Goal: Transaction & Acquisition: Purchase product/service

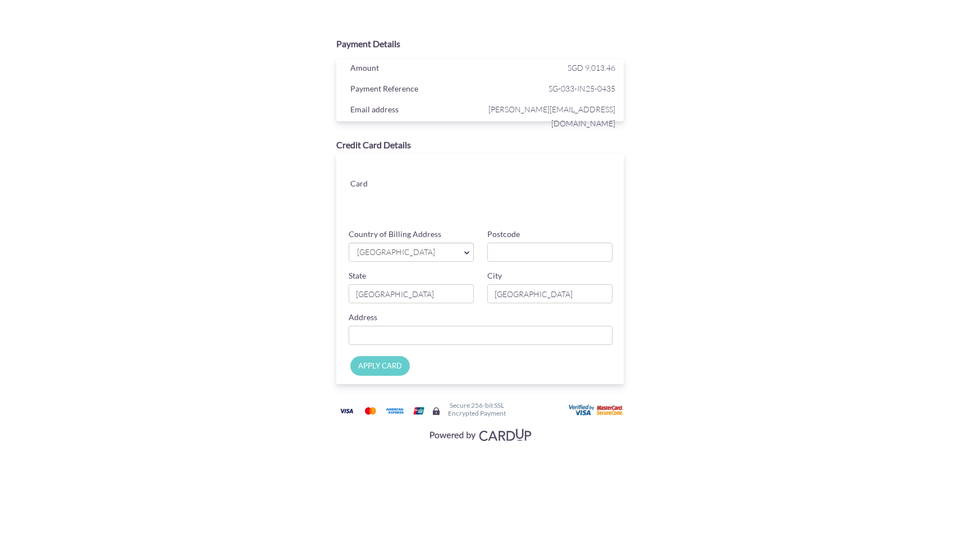
click at [415, 253] on span "[GEOGRAPHIC_DATA]" at bounding box center [405, 252] width 99 height 12
click at [536, 253] on input "Postcode" at bounding box center [549, 252] width 125 height 19
type input "423611"
click at [401, 335] on input "Country of Billing Address" at bounding box center [481, 335] width 264 height 19
type input "[STREET_ADDRESS]"
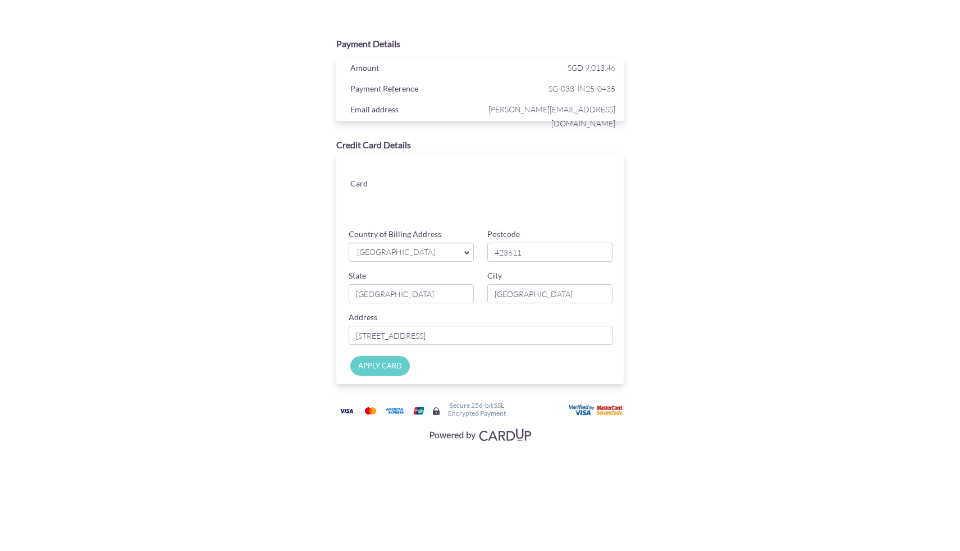
click at [386, 366] on input "APPLY CARD" at bounding box center [380, 366] width 60 height 20
type input "Applying..."
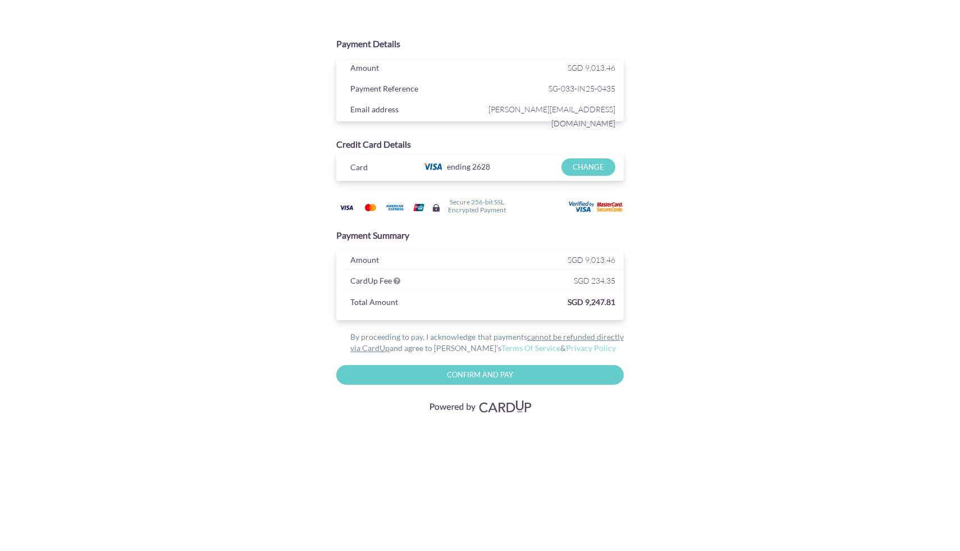
click at [487, 373] on input "Confirm and Pay" at bounding box center [479, 375] width 287 height 20
type input "Please wait..."
